Goal: Task Accomplishment & Management: Complete application form

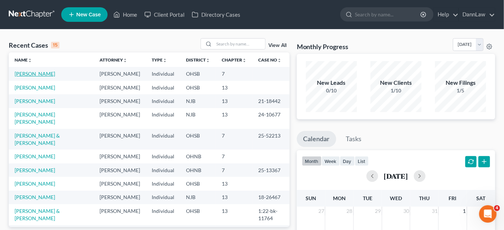
click at [28, 73] on link "[PERSON_NAME]" at bounding box center [35, 74] width 40 height 6
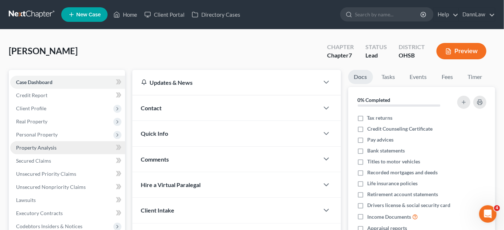
click at [38, 147] on span "Property Analysis" at bounding box center [36, 148] width 40 height 6
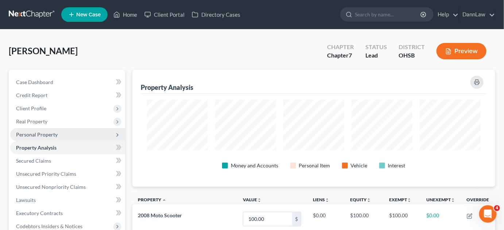
scroll to position [117, 363]
click at [42, 133] on span "Personal Property" at bounding box center [37, 135] width 42 height 6
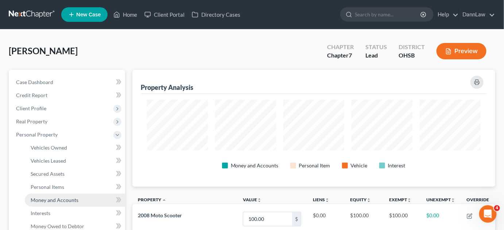
click at [50, 198] on span "Money and Accounts" at bounding box center [55, 200] width 48 height 6
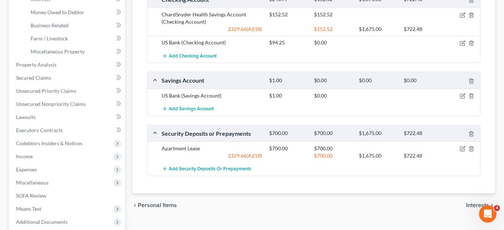
scroll to position [241, 0]
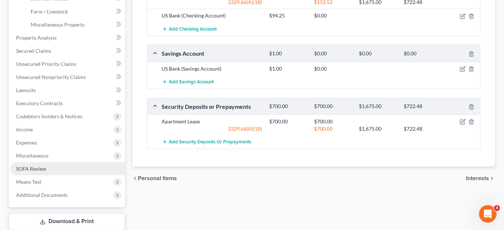
click at [58, 168] on link "SOFA Review" at bounding box center [67, 169] width 115 height 13
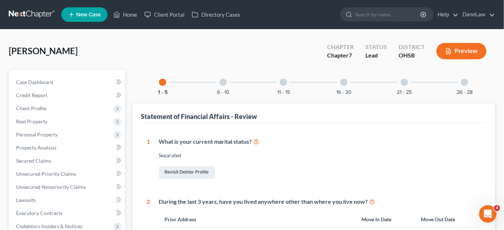
click at [217, 85] on div "6 - 10" at bounding box center [223, 82] width 25 height 25
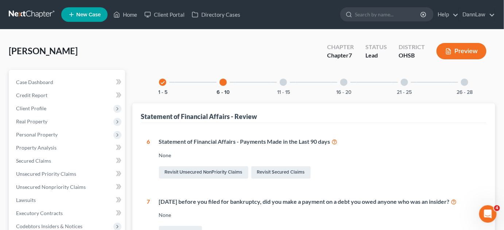
click at [281, 87] on div "11 - 15" at bounding box center [283, 82] width 25 height 25
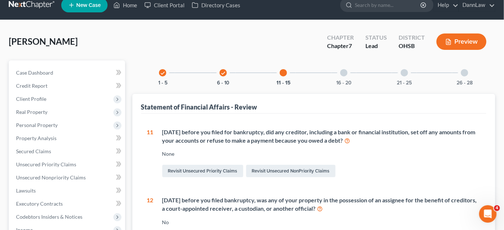
scroll to position [8, 0]
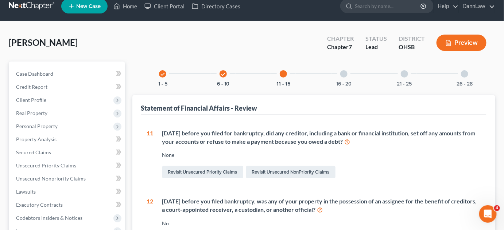
click at [344, 71] on div at bounding box center [343, 73] width 7 height 7
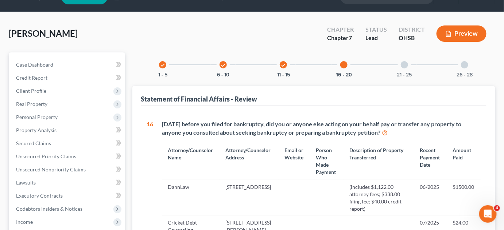
scroll to position [0, 0]
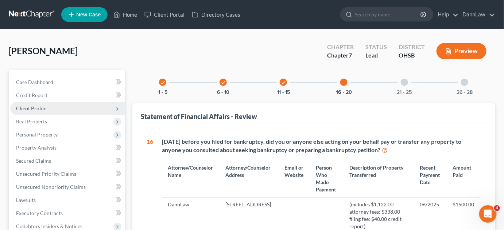
click at [34, 109] on span "Client Profile" at bounding box center [31, 108] width 30 height 6
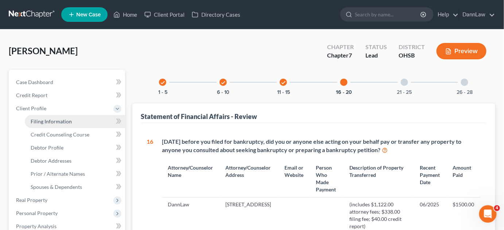
click at [53, 116] on link "Filing Information" at bounding box center [75, 121] width 100 height 13
select select "1"
select select "0"
select select "36"
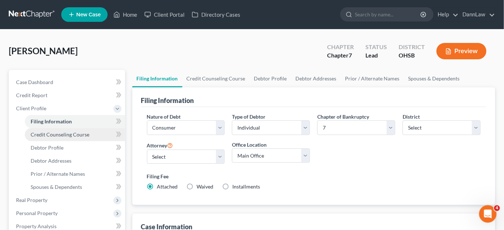
click at [50, 136] on span "Credit Counseling Course" at bounding box center [60, 135] width 59 height 6
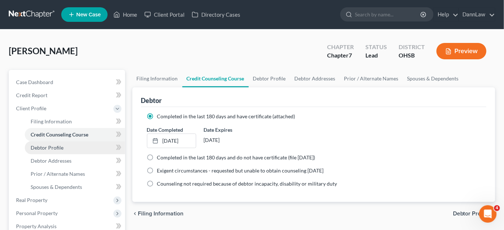
click at [46, 153] on link "Debtor Profile" at bounding box center [75, 147] width 100 height 13
select select "2"
select select "0"
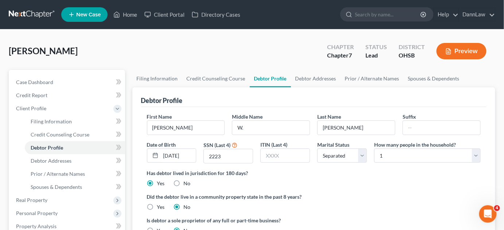
click at [158, 57] on div "[PERSON_NAME] Upgraded Chapter Chapter 7 Status Lead District OHSB Preview" at bounding box center [252, 54] width 486 height 32
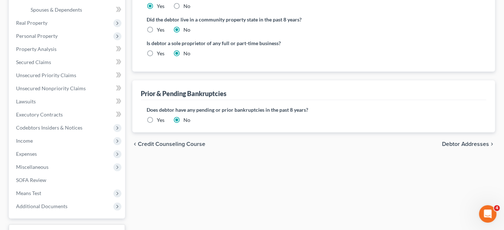
scroll to position [185, 0]
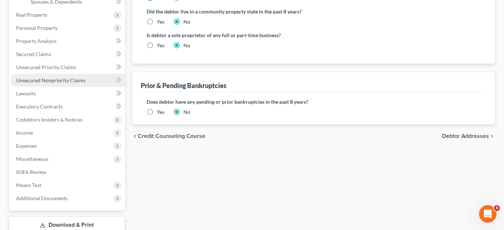
click at [42, 81] on span "Unsecured Nonpriority Claims" at bounding box center [51, 80] width 70 height 6
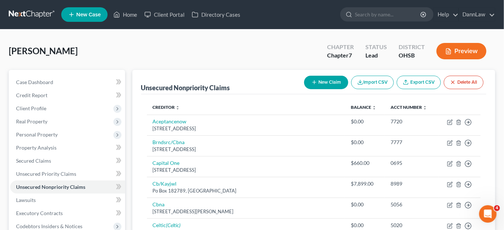
click at [311, 83] on icon "button" at bounding box center [314, 82] width 6 height 6
select select "0"
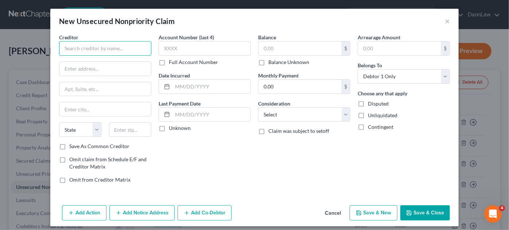
click at [132, 49] on input "text" at bounding box center [105, 48] width 92 height 15
type input "[PERSON_NAME]"
type input "1429 Garden Court"
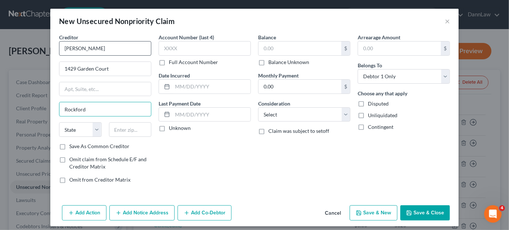
type input "Rockford"
select select "14"
type input "61104"
click at [274, 44] on input "text" at bounding box center [299, 49] width 83 height 14
type input "1"
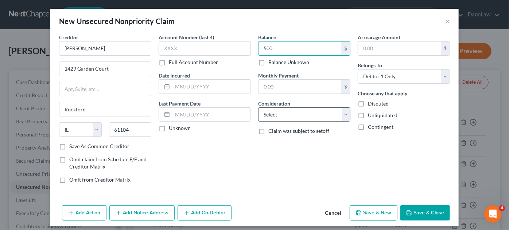
type input "500"
click at [297, 117] on select "Select Cable / Satellite Services Collection Agency Credit Card Debt Debt Couns…" at bounding box center [304, 114] width 92 height 15
select select "10"
click at [258, 107] on select "Select Cable / Satellite Services Collection Agency Credit Card Debt Debt Couns…" at bounding box center [304, 114] width 92 height 15
click at [224, 115] on input "text" at bounding box center [211, 115] width 78 height 14
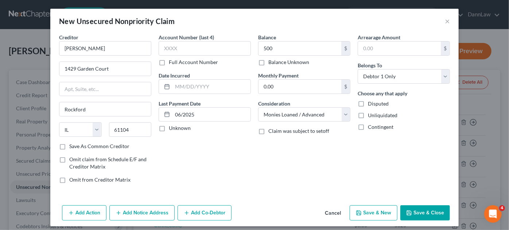
click at [422, 215] on button "Save & Close" at bounding box center [425, 213] width 50 height 15
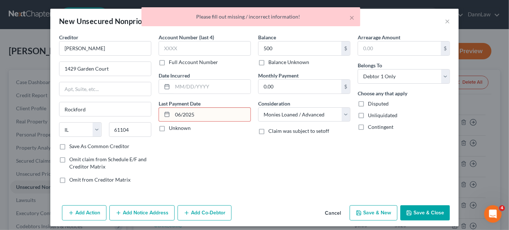
click at [181, 111] on input "06/2025" at bounding box center [211, 115] width 78 height 14
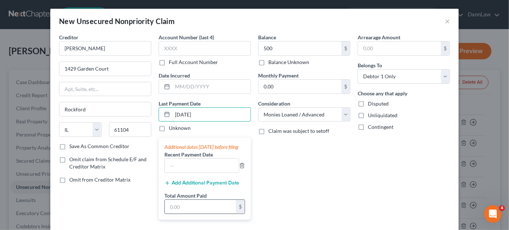
type input "[DATE]"
click at [187, 209] on input "text" at bounding box center [200, 207] width 71 height 14
type input "1,100.00"
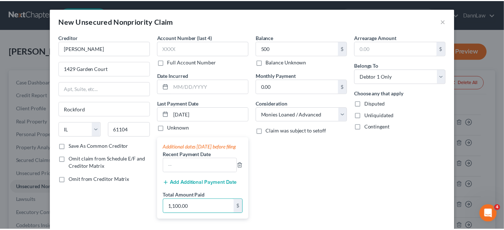
scroll to position [47, 0]
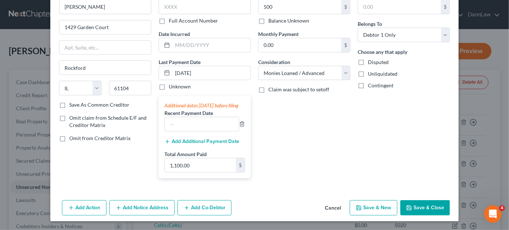
click at [416, 209] on button "Save & Close" at bounding box center [425, 207] width 50 height 15
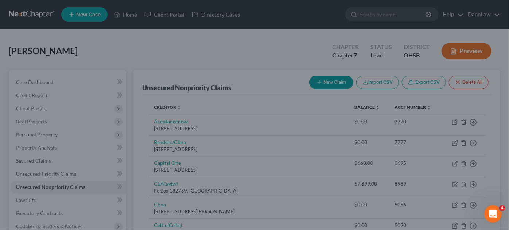
type input "500.00"
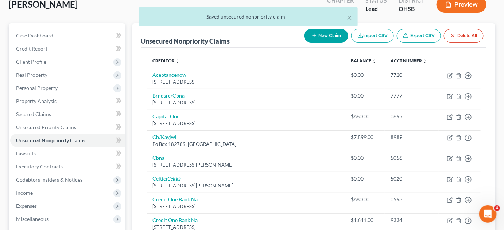
scroll to position [106, 0]
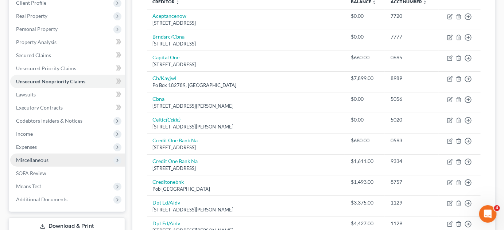
click at [32, 161] on span "Miscellaneous" at bounding box center [32, 160] width 32 height 6
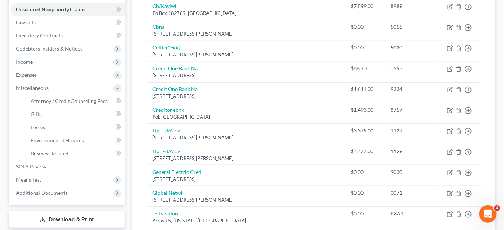
scroll to position [185, 0]
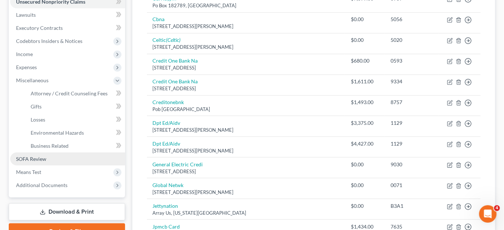
click at [44, 157] on span "SOFA Review" at bounding box center [31, 159] width 30 height 6
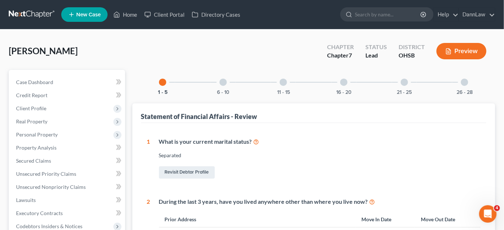
click at [334, 87] on div "16 - 20" at bounding box center [343, 82] width 25 height 25
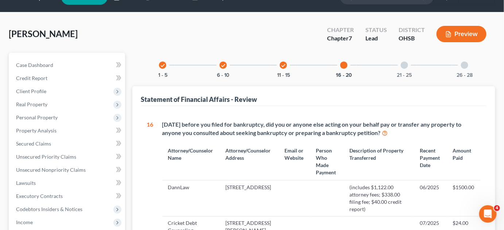
scroll to position [13, 0]
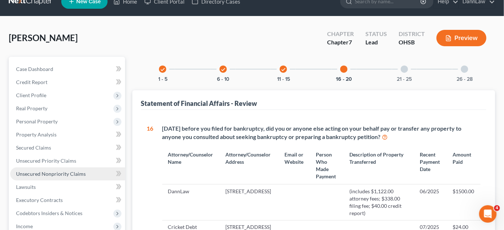
click at [46, 170] on link "Unsecured Nonpriority Claims" at bounding box center [67, 174] width 115 height 13
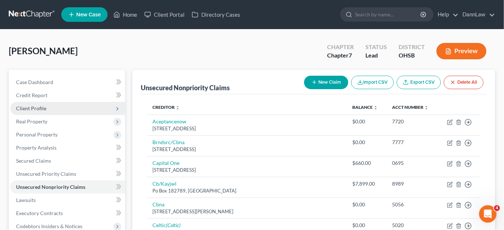
click at [40, 110] on span "Client Profile" at bounding box center [31, 108] width 30 height 6
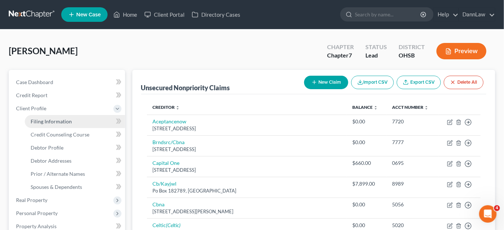
click at [43, 122] on span "Filing Information" at bounding box center [51, 121] width 41 height 6
select select "1"
select select "0"
select select "62"
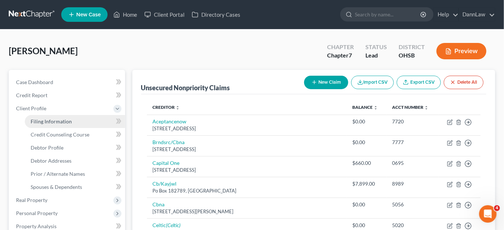
select select "0"
select select "36"
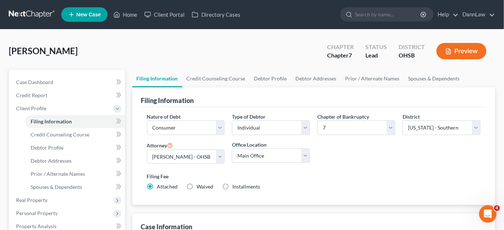
click at [136, 42] on div "[PERSON_NAME] Upgraded Chapter Chapter 7 Status Lead District OHSB Preview" at bounding box center [252, 54] width 486 height 32
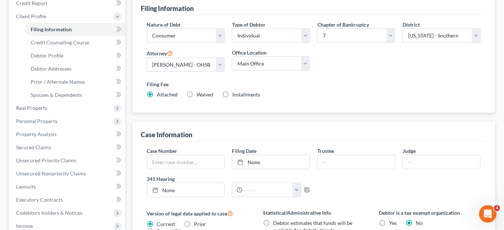
scroll to position [132, 0]
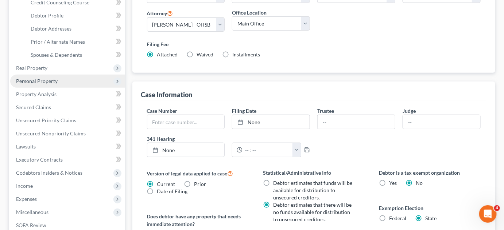
click at [57, 84] on span "Personal Property" at bounding box center [67, 81] width 115 height 13
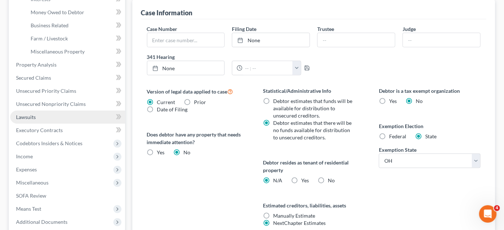
scroll to position [225, 0]
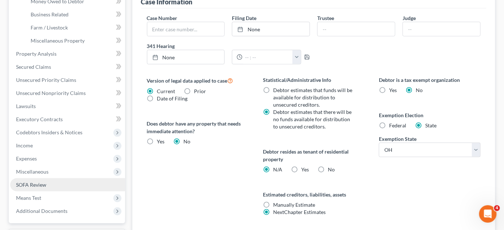
click at [41, 188] on link "SOFA Review" at bounding box center [67, 185] width 115 height 13
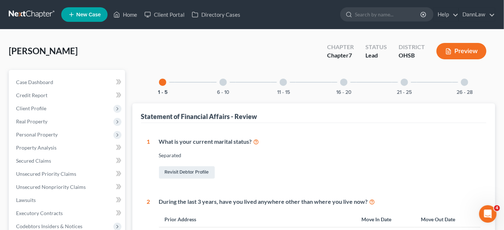
click at [223, 86] on div "6 - 10" at bounding box center [223, 82] width 25 height 25
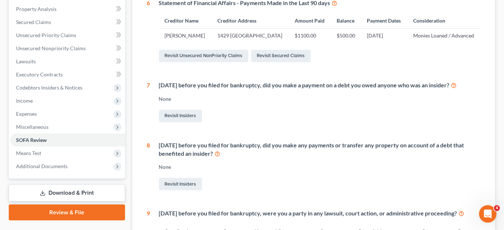
scroll to position [140, 0]
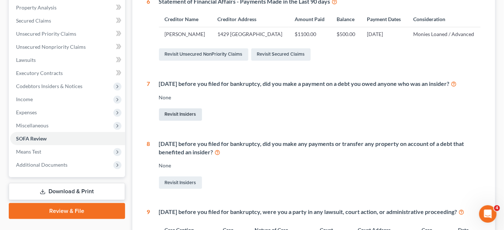
click at [169, 121] on link "Revisit Insiders" at bounding box center [180, 115] width 43 height 12
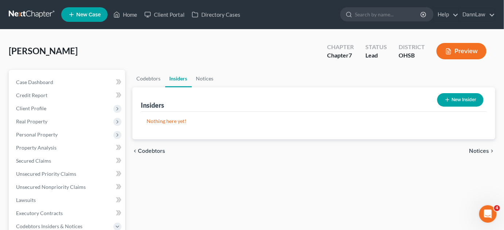
click at [461, 98] on button "New Insider" at bounding box center [460, 99] width 46 height 13
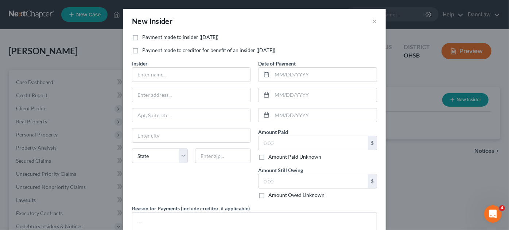
click at [142, 39] on label "Payment made to insider ([DATE])" at bounding box center [180, 37] width 76 height 7
click at [145, 38] on input "Payment made to insider ([DATE])" at bounding box center [147, 36] width 5 height 5
checkbox input "true"
click at [160, 75] on input "text" at bounding box center [191, 75] width 118 height 14
type input "[PERSON_NAME]"
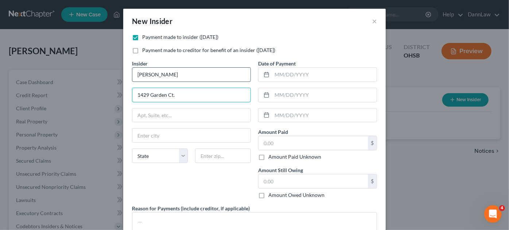
type input "1429 Garden Ct."
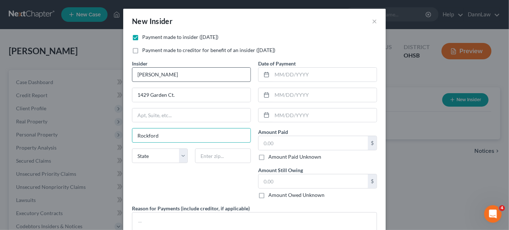
type input "Rockford"
select select "14"
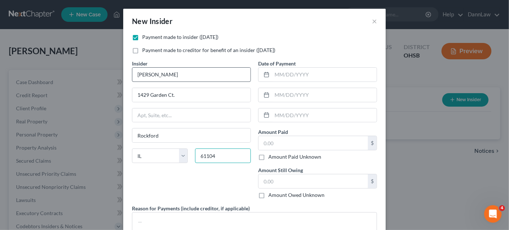
type input "61104"
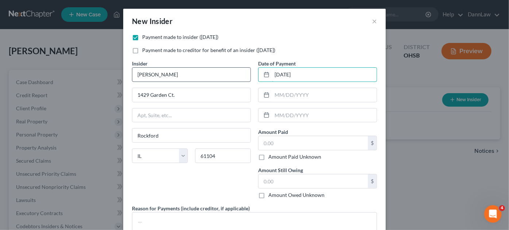
type input "[DATE]"
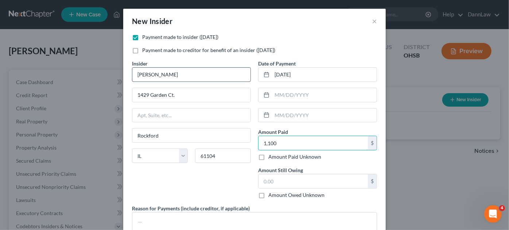
type input "1,100"
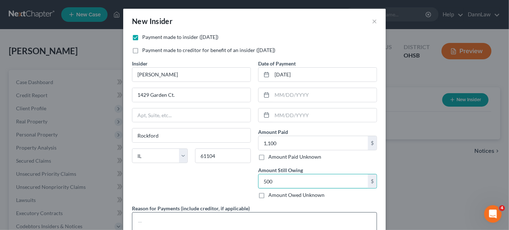
type input "500"
click at [171, 216] on textarea at bounding box center [254, 225] width 245 height 27
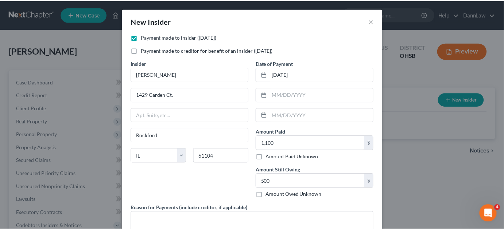
scroll to position [54, 0]
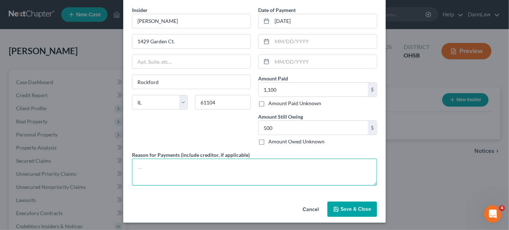
click at [306, 170] on textarea at bounding box center [254, 172] width 245 height 27
type textarea "C"
type textarea "Personal Loan"
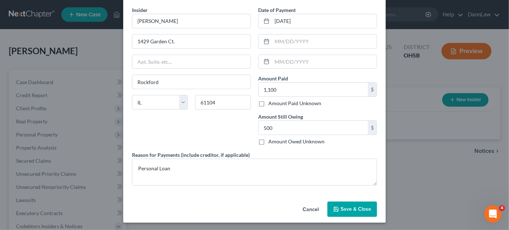
click at [359, 206] on span "Save & Close" at bounding box center [355, 209] width 31 height 6
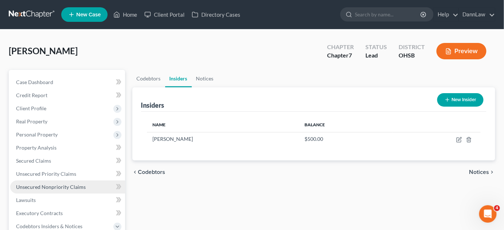
click at [58, 188] on span "Unsecured Nonpriority Claims" at bounding box center [51, 187] width 70 height 6
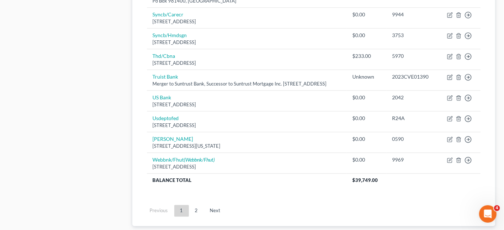
scroll to position [569, 0]
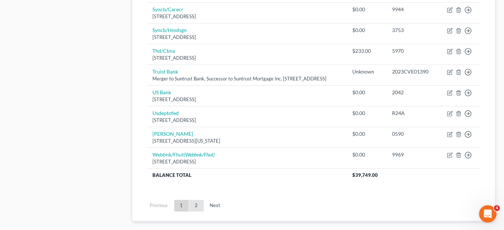
click at [194, 210] on link "2" at bounding box center [196, 206] width 15 height 12
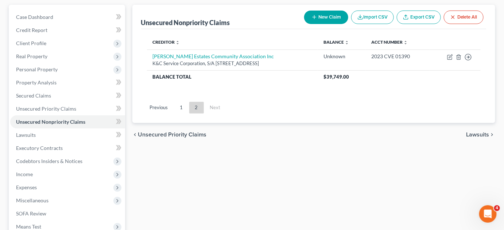
scroll to position [65, 0]
click at [181, 109] on link "1" at bounding box center [181, 108] width 15 height 12
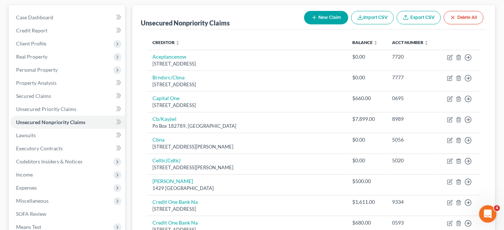
click at [181, 109] on td "Capital One [STREET_ADDRESS]" at bounding box center [247, 101] width 200 height 21
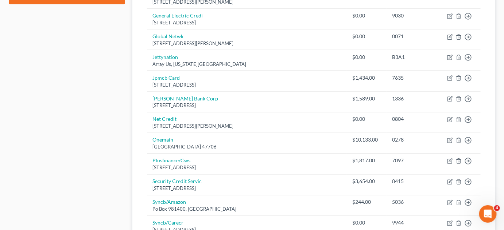
scroll to position [423, 0]
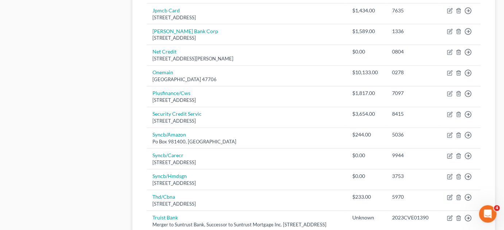
click at [33, 88] on div "Case Dashboard Payments Invoices Payments Payments Credit Report Client Profile" at bounding box center [67, 19] width 124 height 744
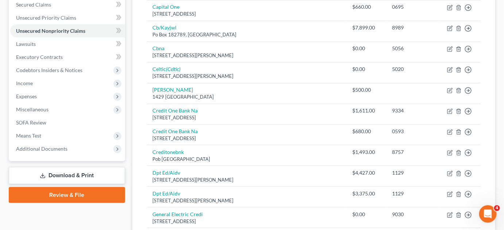
scroll to position [144, 0]
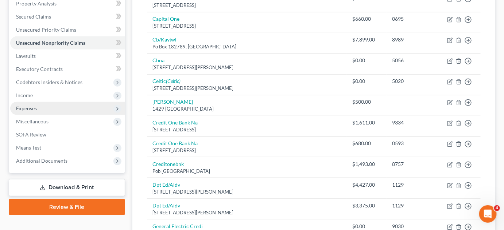
click at [40, 112] on span "Expenses" at bounding box center [67, 108] width 115 height 13
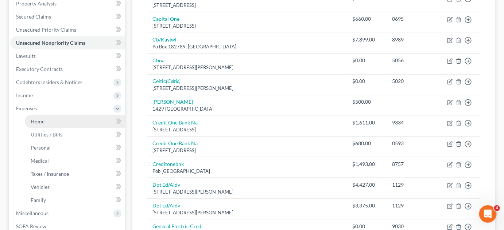
click at [42, 118] on span "Home" at bounding box center [38, 121] width 14 height 6
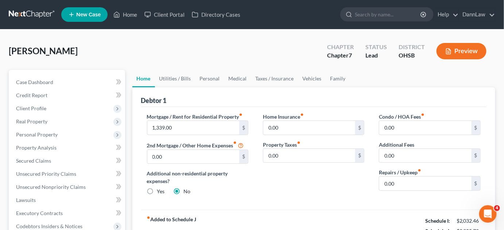
click at [166, 52] on div "[PERSON_NAME] Upgraded Chapter Chapter 7 Status Lead District OHSB Preview" at bounding box center [252, 54] width 486 height 32
click at [310, 79] on link "Vehicles" at bounding box center [312, 78] width 28 height 17
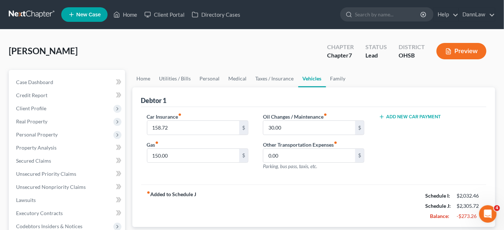
click at [148, 51] on div "[PERSON_NAME] Upgraded Chapter Chapter 7 Status Lead District OHSB Preview" at bounding box center [252, 54] width 486 height 32
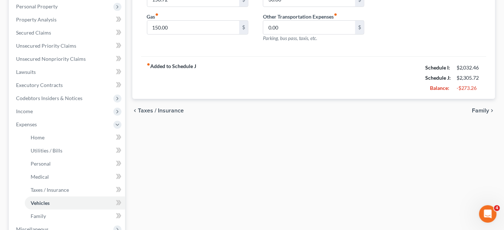
scroll to position [132, 0]
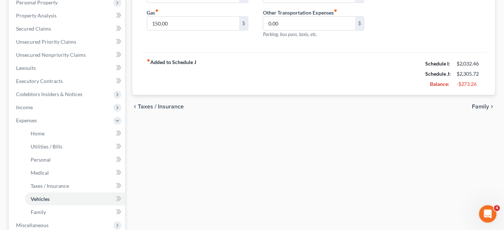
click at [194, 161] on div "Home Utilities / Bills Personal Medical Taxes / Insurance Vehicles Family Debto…" at bounding box center [314, 129] width 370 height 382
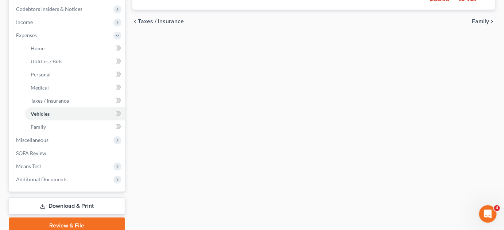
scroll to position [238, 0]
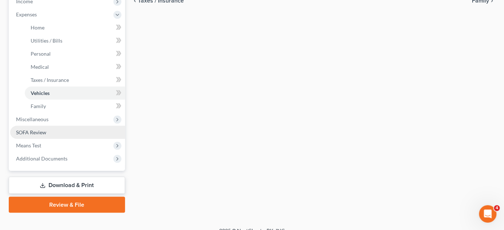
click at [60, 130] on link "SOFA Review" at bounding box center [67, 132] width 115 height 13
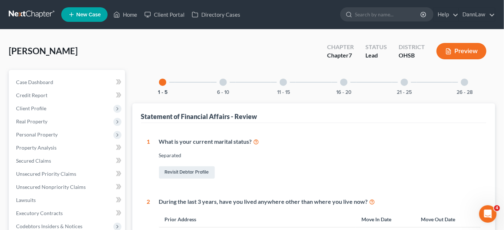
click at [179, 54] on div "[PERSON_NAME] Upgraded Chapter Chapter 7 Status Lead District OHSB Preview" at bounding box center [252, 54] width 486 height 32
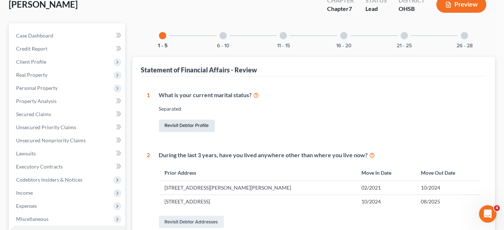
scroll to position [13, 0]
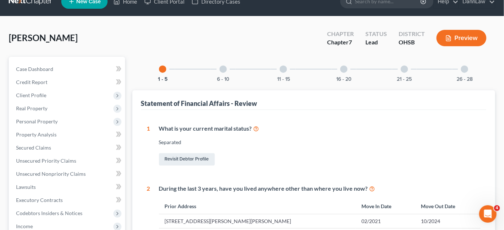
click at [225, 70] on div at bounding box center [222, 69] width 7 height 7
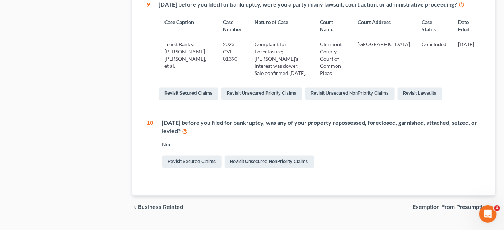
scroll to position [408, 0]
